Goal: Task Accomplishment & Management: Use online tool/utility

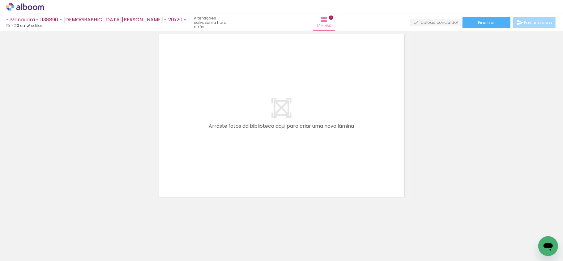
scroll to position [0, 265]
drag, startPoint x: 278, startPoint y: 239, endPoint x: 312, endPoint y: 191, distance: 59.3
click at [287, 115] on quentale-workspace at bounding box center [281, 130] width 563 height 261
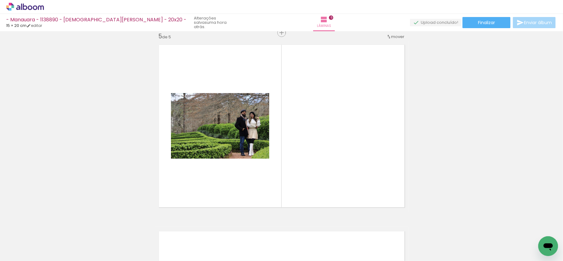
scroll to position [753, 0]
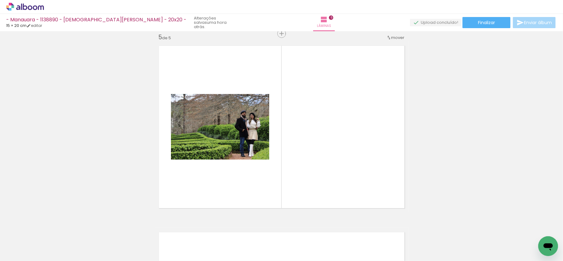
drag, startPoint x: 294, startPoint y: 124, endPoint x: 293, endPoint y: 119, distance: 5.3
click at [293, 119] on quentale-workspace at bounding box center [281, 130] width 563 height 261
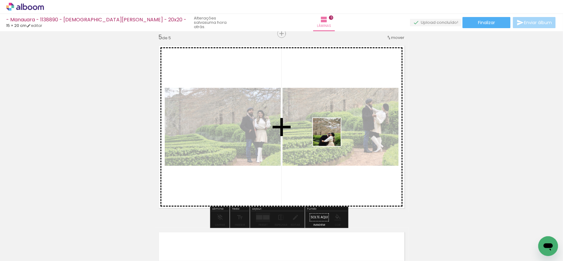
drag, startPoint x: 350, startPoint y: 229, endPoint x: 365, endPoint y: 137, distance: 93.2
click at [328, 119] on quentale-workspace at bounding box center [281, 130] width 563 height 261
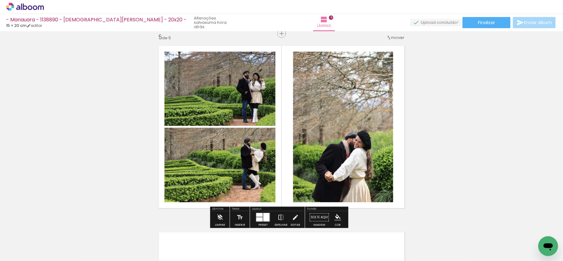
drag, startPoint x: 295, startPoint y: 117, endPoint x: 319, endPoint y: 113, distance: 24.1
click at [294, 111] on quentale-workspace at bounding box center [281, 130] width 563 height 261
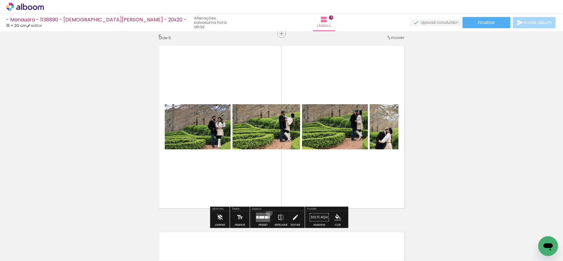
drag, startPoint x: 268, startPoint y: 213, endPoint x: 286, endPoint y: 214, distance: 18.3
click at [267, 213] on quentale-layouter at bounding box center [263, 217] width 14 height 9
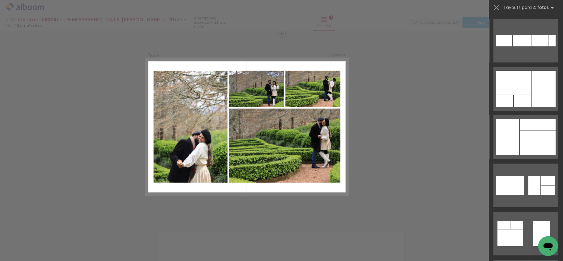
click at [533, 128] on div at bounding box center [528, 124] width 18 height 11
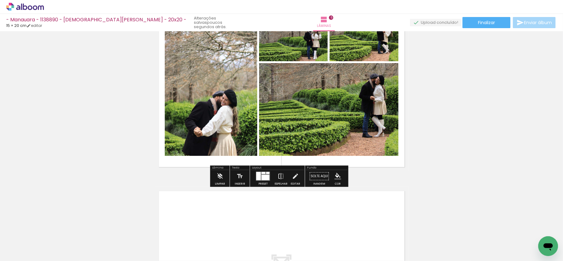
scroll to position [753, 0]
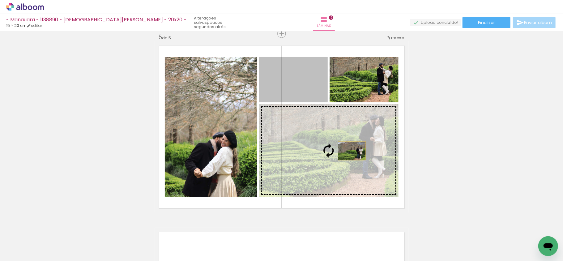
drag, startPoint x: 323, startPoint y: 92, endPoint x: 436, endPoint y: 152, distance: 128.4
click at [0, 0] on slot at bounding box center [0, 0] width 0 height 0
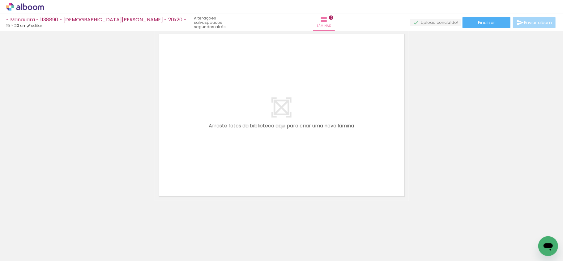
scroll to position [0, 427]
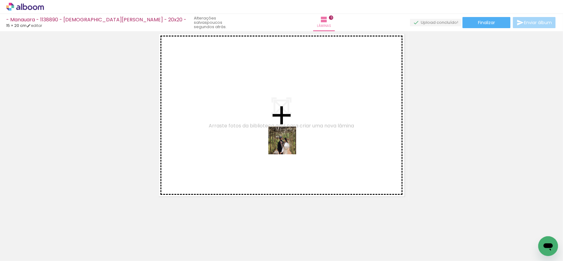
drag, startPoint x: 284, startPoint y: 164, endPoint x: 286, endPoint y: 152, distance: 11.6
click at [287, 138] on quentale-workspace at bounding box center [281, 130] width 563 height 261
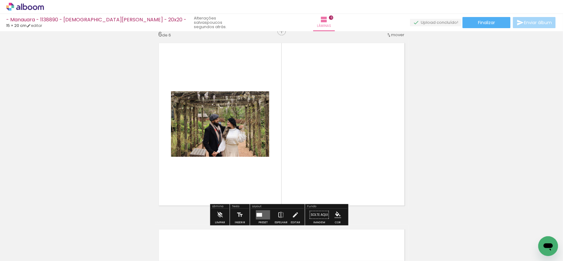
scroll to position [939, 0]
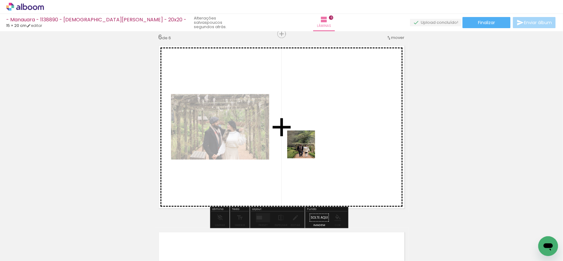
drag, startPoint x: 301, startPoint y: 231, endPoint x: 321, endPoint y: 148, distance: 85.9
click at [306, 147] on quentale-workspace at bounding box center [281, 130] width 563 height 261
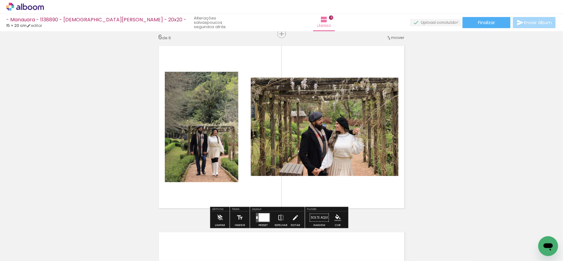
drag, startPoint x: 368, startPoint y: 245, endPoint x: 485, endPoint y: 88, distance: 195.0
click at [321, 95] on quentale-workspace at bounding box center [281, 130] width 563 height 261
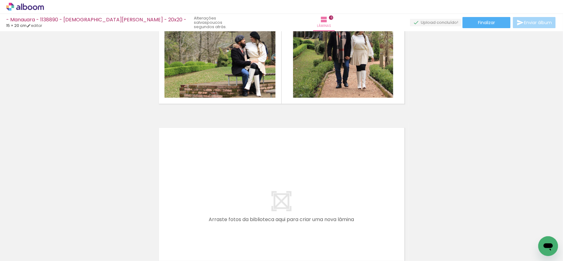
scroll to position [1063, 0]
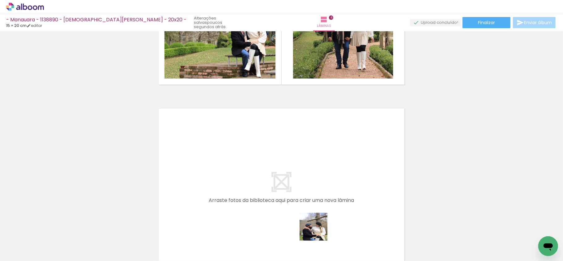
drag, startPoint x: 318, startPoint y: 238, endPoint x: 310, endPoint y: 118, distance: 120.5
click at [295, 103] on quentale-workspace at bounding box center [281, 130] width 563 height 261
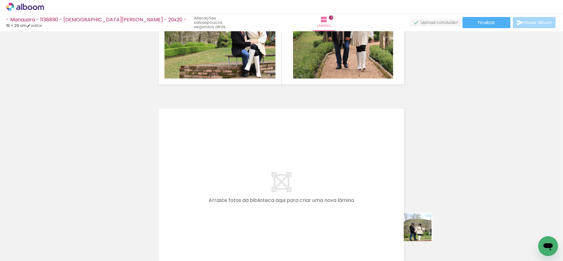
drag, startPoint x: 433, startPoint y: 241, endPoint x: 444, endPoint y: 212, distance: 31.4
click at [339, 166] on quentale-workspace at bounding box center [281, 130] width 563 height 261
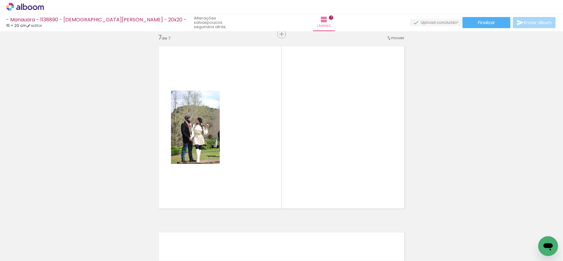
scroll to position [1126, 0]
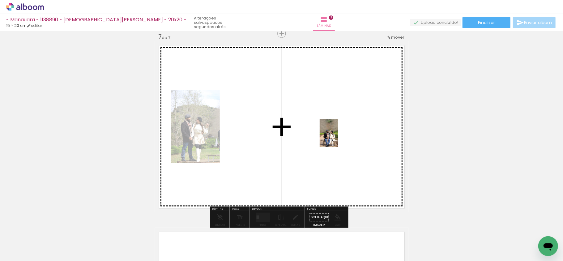
drag, startPoint x: 466, startPoint y: 231, endPoint x: 338, endPoint y: 138, distance: 158.4
click at [338, 138] on quentale-workspace at bounding box center [281, 130] width 563 height 261
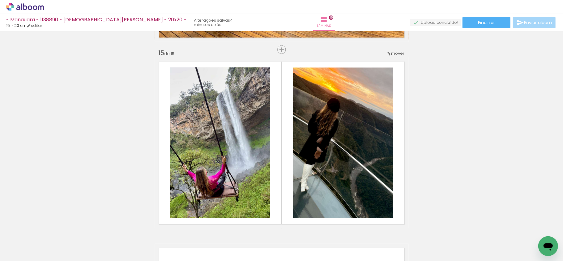
scroll to position [2691, 0]
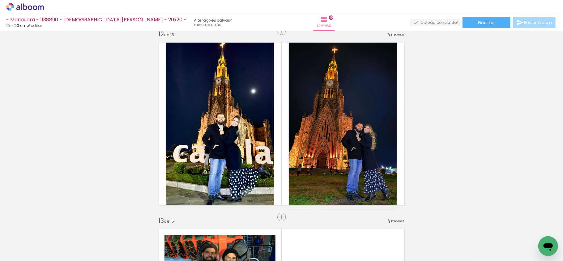
scroll to position [2073, 0]
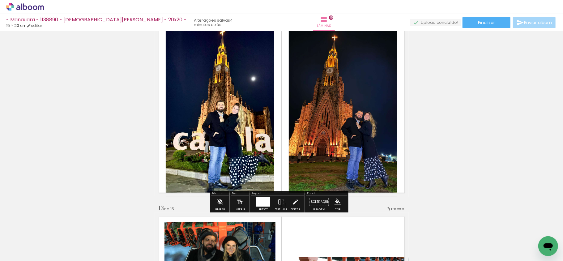
click at [337, 201] on iron-icon "color picker" at bounding box center [337, 201] width 7 height 7
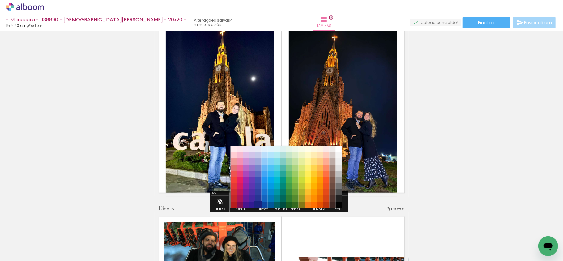
click at [257, 204] on paper-item "#1a237e" at bounding box center [258, 205] width 6 height 6
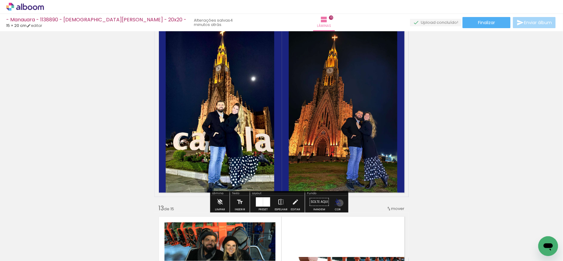
click at [338, 203] on iron-icon "color picker" at bounding box center [337, 201] width 7 height 7
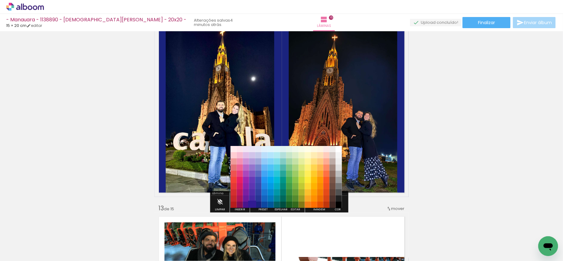
click at [252, 204] on paper-item "#311b92" at bounding box center [252, 205] width 6 height 6
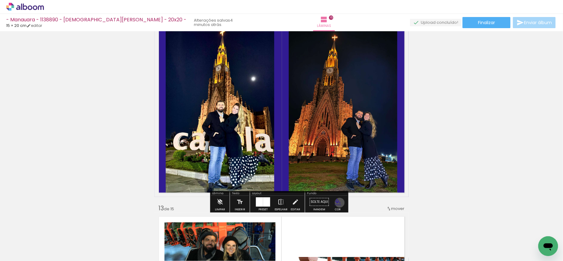
click at [337, 203] on iron-icon "color picker" at bounding box center [337, 201] width 7 height 7
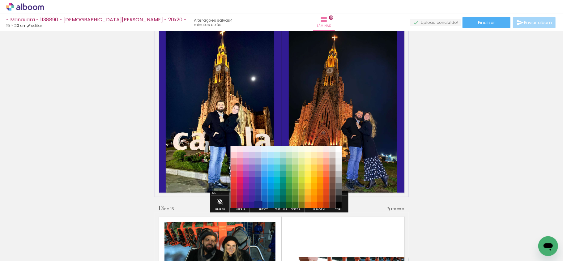
drag, startPoint x: 260, startPoint y: 203, endPoint x: 269, endPoint y: 206, distance: 9.6
click at [259, 203] on paper-item "#1a237e" at bounding box center [258, 205] width 6 height 6
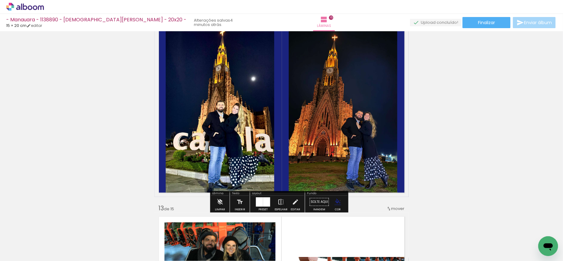
drag, startPoint x: 338, startPoint y: 201, endPoint x: 340, endPoint y: 208, distance: 7.6
click at [338, 200] on iron-icon "color picker" at bounding box center [337, 201] width 7 height 7
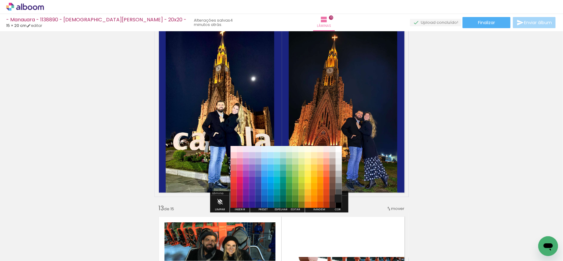
click at [338, 201] on paper-item "#212121" at bounding box center [339, 199] width 6 height 6
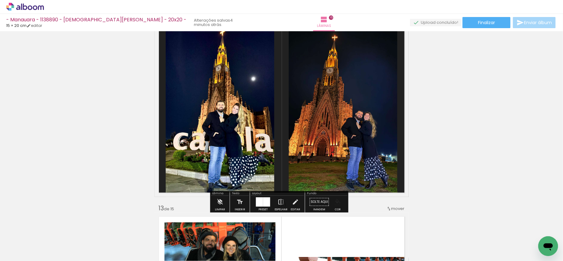
drag, startPoint x: 337, startPoint y: 207, endPoint x: 337, endPoint y: 203, distance: 4.1
click at [337, 206] on paper-menu-button "#ffebee #ffcdd2 #ef9a9a #e57373 #ef5350 #f44336 #e53935 #d32f2f #c62828 #b71c1c…" at bounding box center [338, 202] width 12 height 12
click at [338, 203] on iron-icon "color picker" at bounding box center [337, 201] width 7 height 7
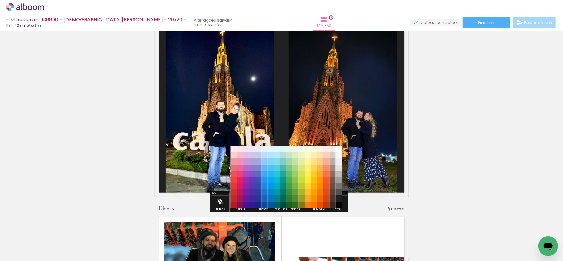
click at [340, 204] on paper-item "#000000" at bounding box center [339, 205] width 6 height 6
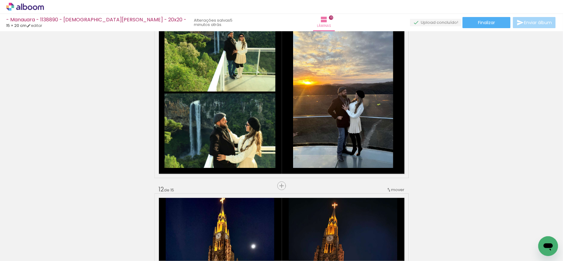
scroll to position [1991, 0]
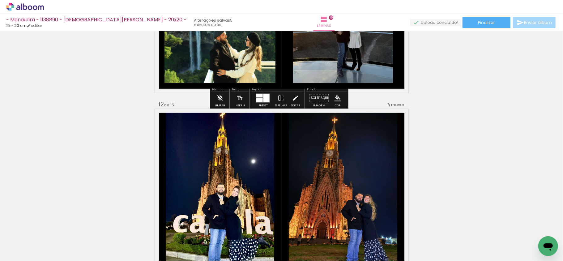
click at [334, 98] on iron-icon "color picker" at bounding box center [337, 98] width 7 height 7
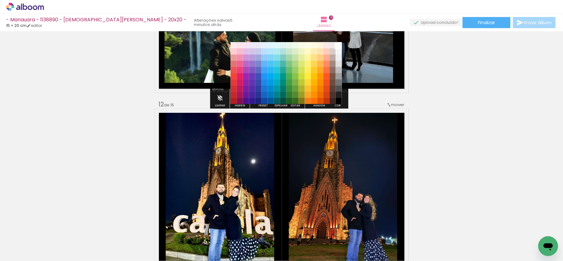
click at [339, 46] on paper-item "#ffffff" at bounding box center [339, 45] width 6 height 6
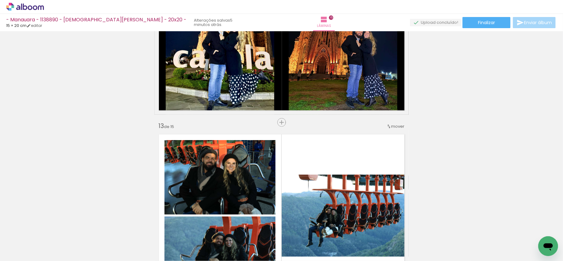
scroll to position [2114, 0]
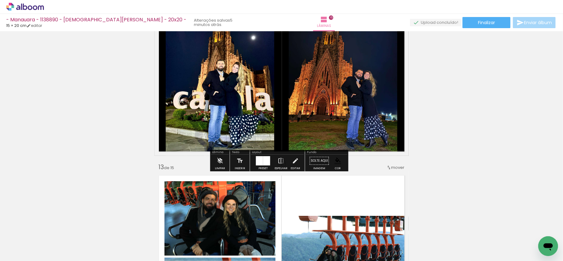
click at [337, 161] on iron-icon "color picker" at bounding box center [337, 160] width 7 height 7
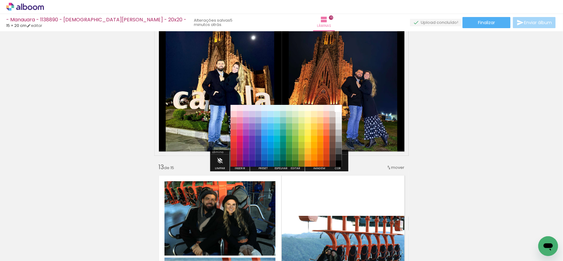
click at [341, 111] on paper-item "#ffffff" at bounding box center [339, 108] width 6 height 6
click at [336, 108] on paper-item "#ffffff" at bounding box center [339, 108] width 6 height 6
click at [327, 108] on paper-item "#fbe9e7" at bounding box center [326, 108] width 6 height 6
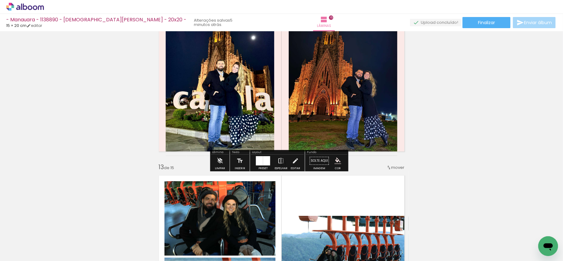
click at [339, 165] on paper-menu-button "#ffebee #ffcdd2 #ef9a9a #e57373 #ef5350 #f44336 #e53935 #d32f2f #c62828 #b71c1c…" at bounding box center [338, 161] width 12 height 12
click at [336, 161] on iron-icon "color picker" at bounding box center [337, 160] width 7 height 7
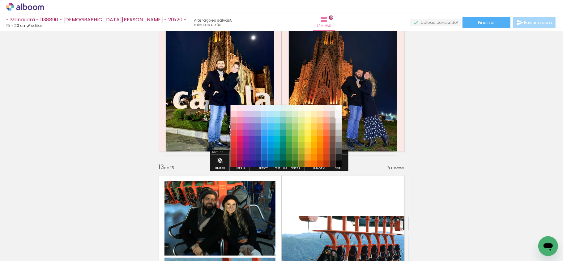
click at [340, 111] on paper-item "#f5f5f5" at bounding box center [339, 114] width 6 height 6
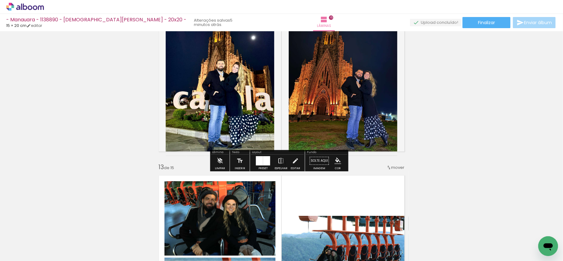
click at [334, 164] on paper-menu-button "#ffebee #ffcdd2 #ef9a9a #e57373 #ef5350 #f44336 #e53935 #d32f2f #c62828 #b71c1c…" at bounding box center [338, 161] width 12 height 12
click at [332, 160] on paper-menu-button "#ffebee #ffcdd2 #ef9a9a #e57373 #ef5350 #f44336 #e53935 #d32f2f #c62828 #b71c1c…" at bounding box center [338, 161] width 12 height 12
click at [337, 158] on iron-icon "color picker" at bounding box center [337, 160] width 7 height 7
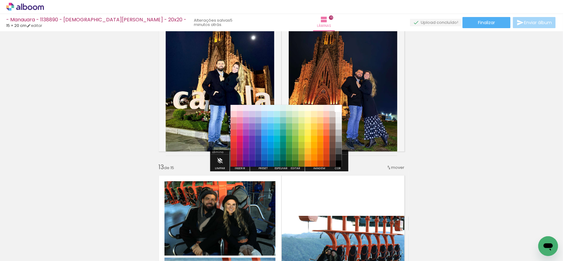
click at [339, 106] on paper-item "#ffffff" at bounding box center [339, 108] width 6 height 6
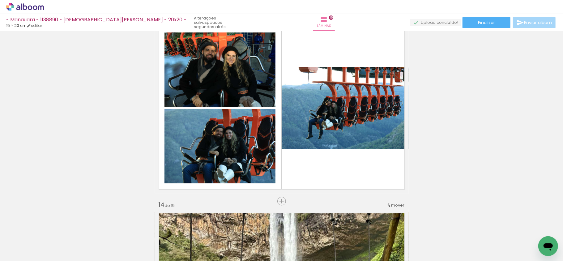
scroll to position [2266, 0]
